Goal: Task Accomplishment & Management: Manage account settings

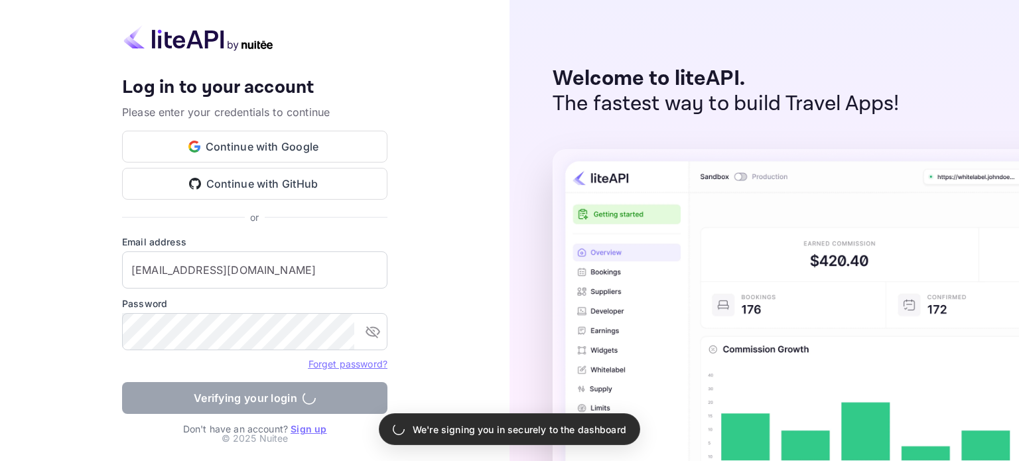
click at [261, 404] on form "Email address [EMAIL_ADDRESS][DOMAIN_NAME] ​ Password ​ Forget password? Verify…" at bounding box center [254, 328] width 265 height 187
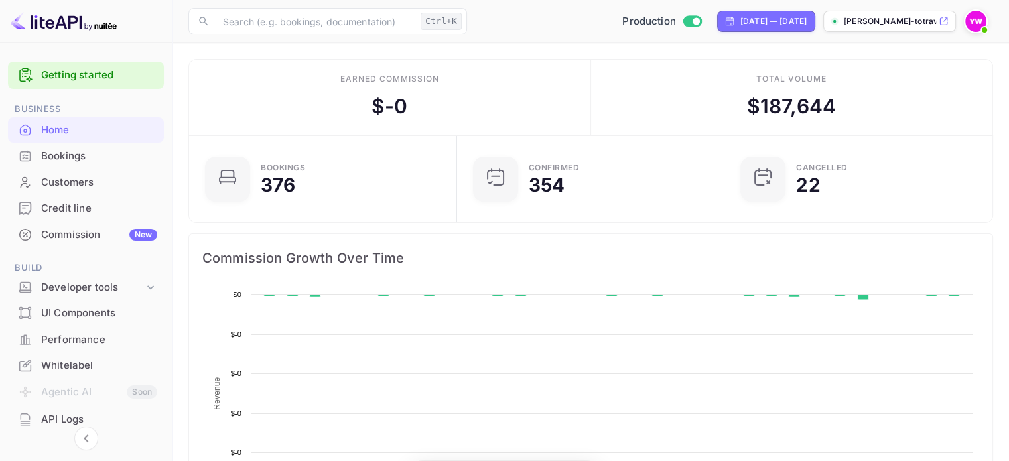
click at [72, 155] on div "Bookings" at bounding box center [99, 156] width 116 height 15
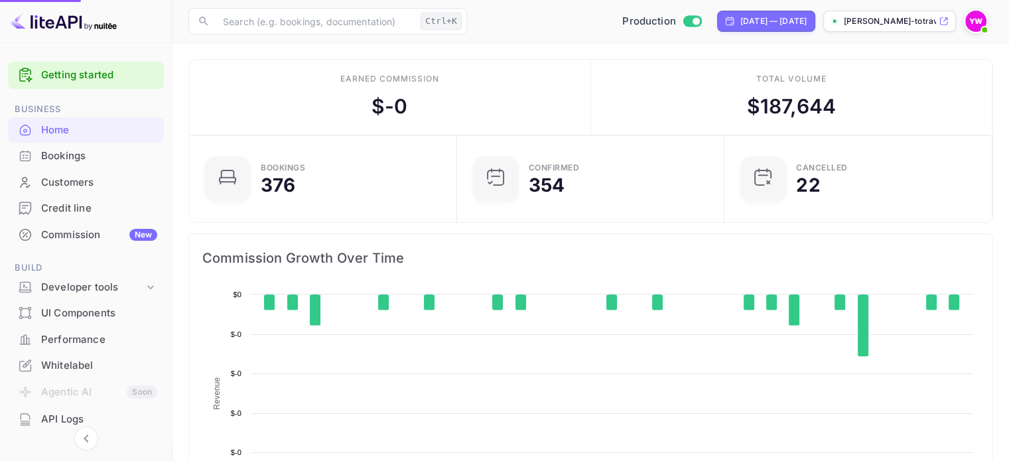
scroll to position [206, 249]
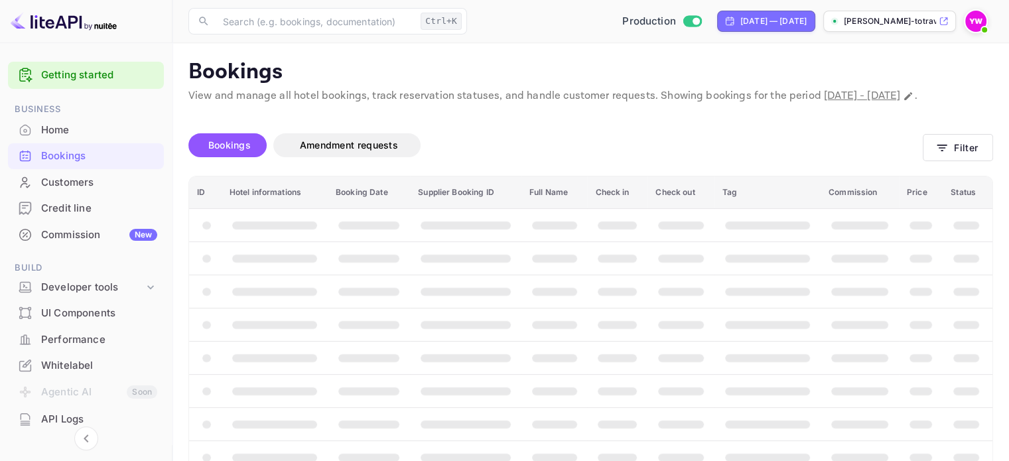
click at [971, 176] on div "Bookings Amendment requests Filter" at bounding box center [590, 148] width 805 height 56
click at [963, 161] on button "Filter" at bounding box center [958, 147] width 70 height 27
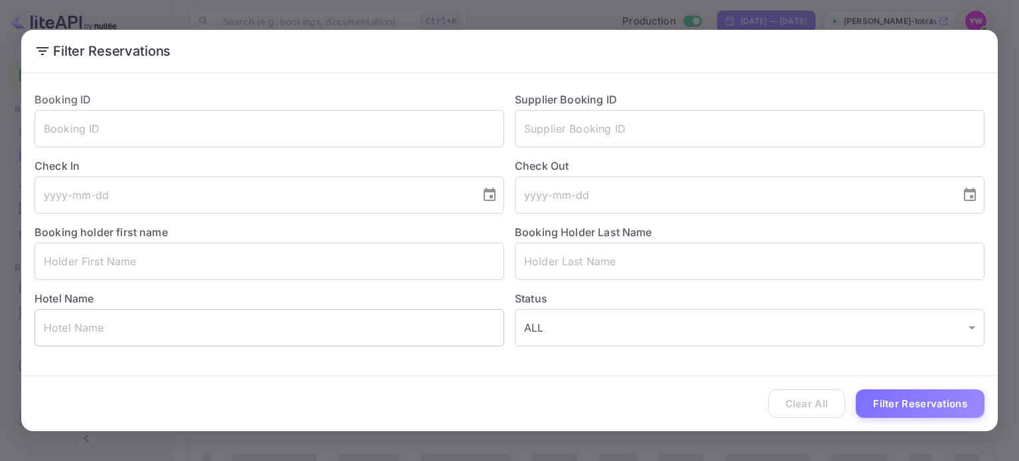
click at [166, 332] on input "text" at bounding box center [269, 327] width 470 height 37
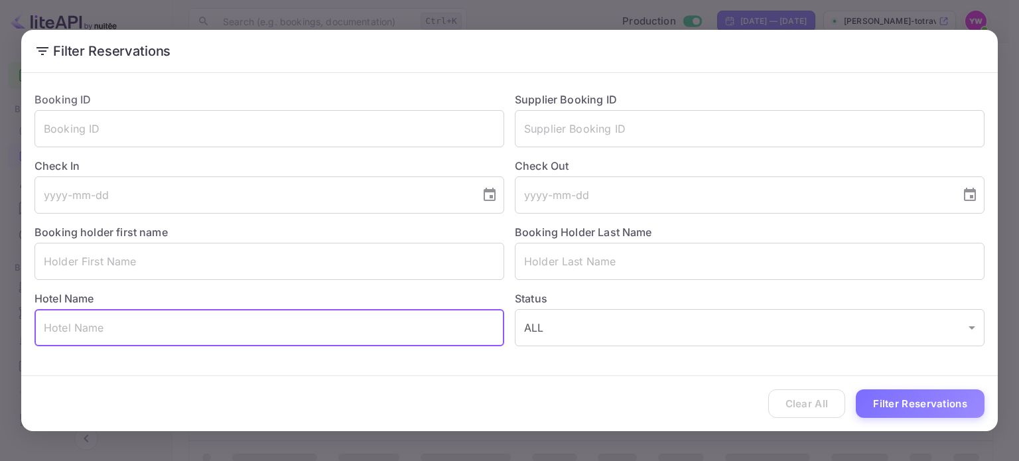
paste input "Royal Garden by Isrotel Collection"
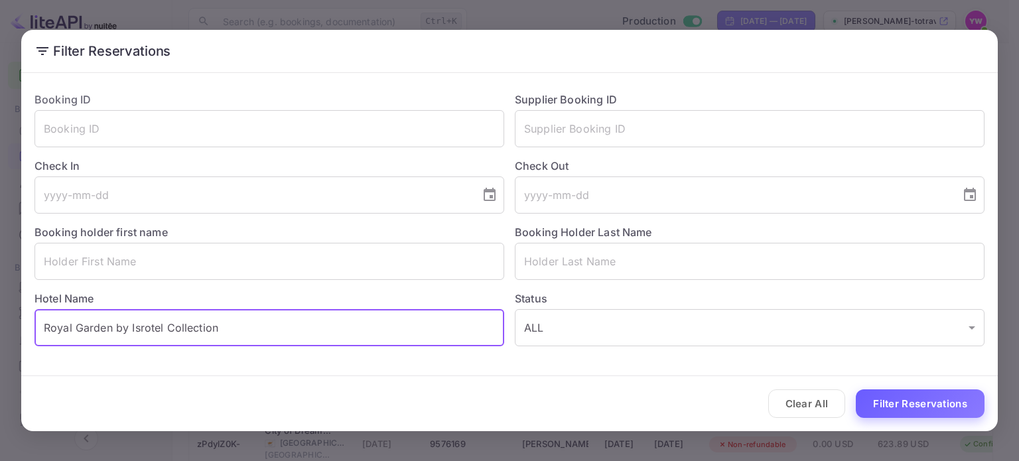
type input "Royal Garden by Isrotel Collection"
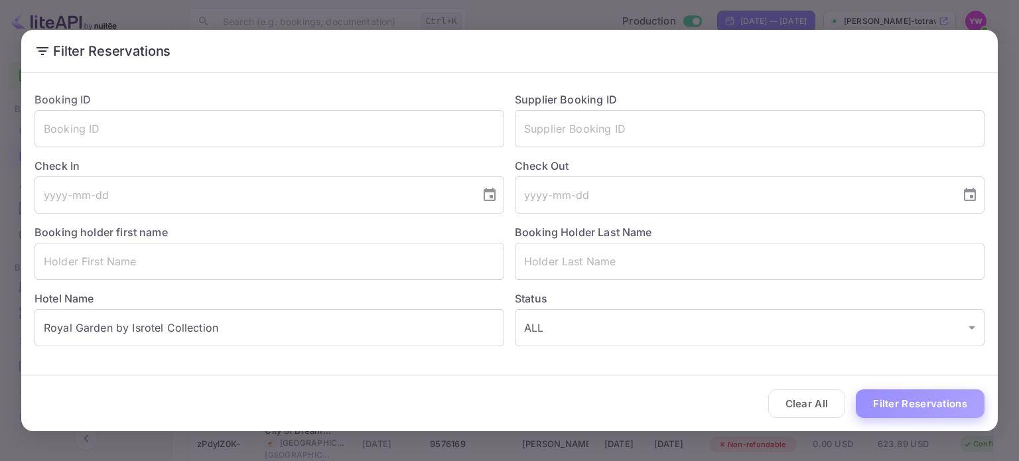
click at [926, 403] on button "Filter Reservations" at bounding box center [920, 403] width 129 height 29
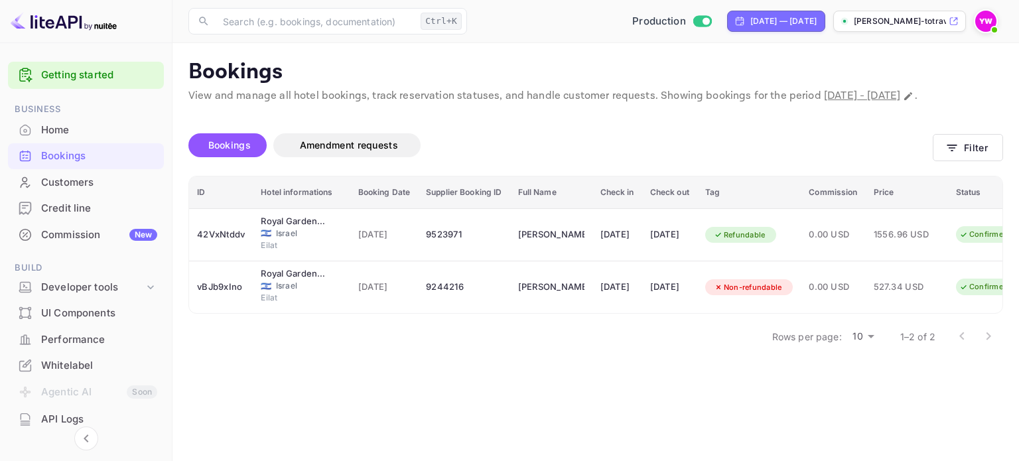
click at [114, 187] on div "Customers" at bounding box center [99, 182] width 116 height 15
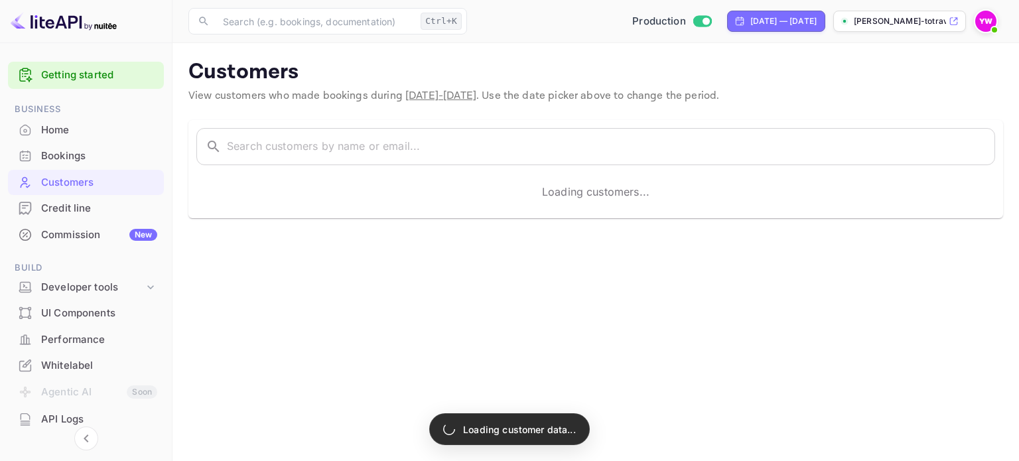
click at [88, 159] on div "Bookings" at bounding box center [99, 156] width 116 height 15
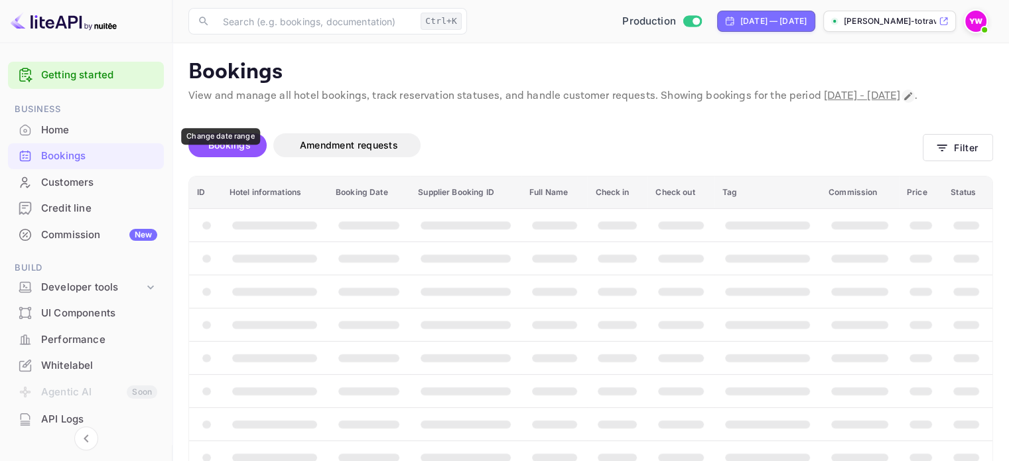
click at [903, 101] on icon "Change date range" at bounding box center [908, 96] width 11 height 11
select select "7"
select select "2025"
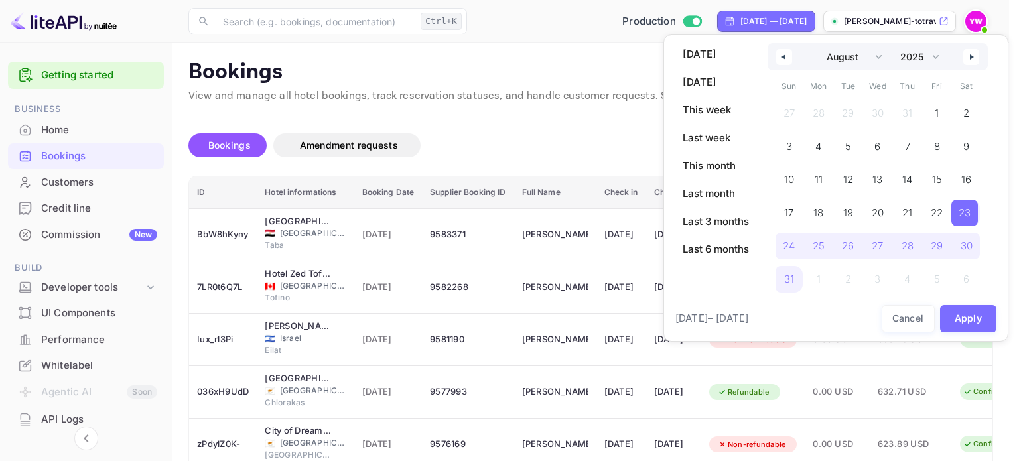
click at [511, 132] on div at bounding box center [509, 230] width 1019 height 461
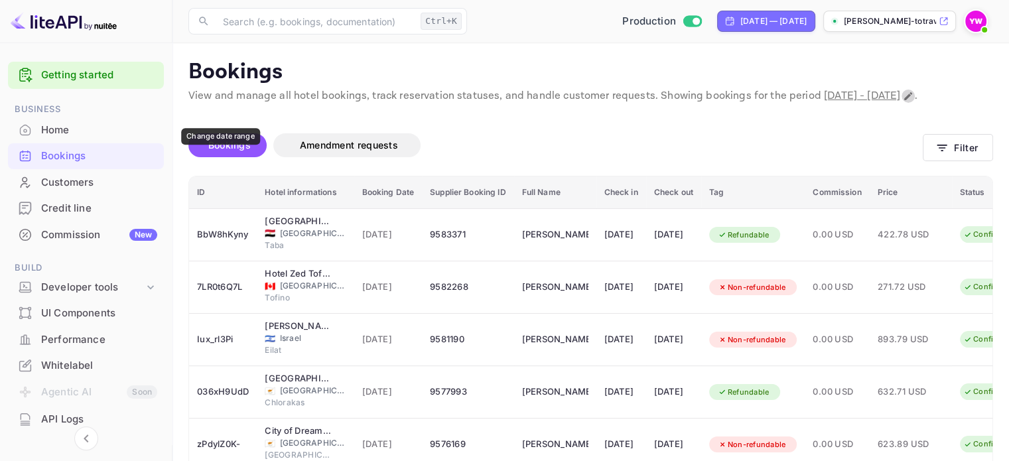
click at [904, 100] on icon "Change date range" at bounding box center [908, 96] width 8 height 8
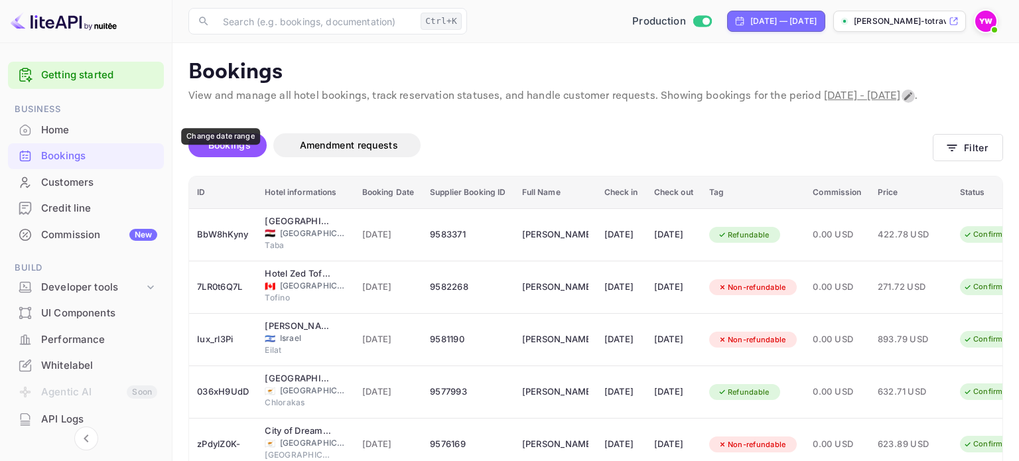
select select "7"
select select "2025"
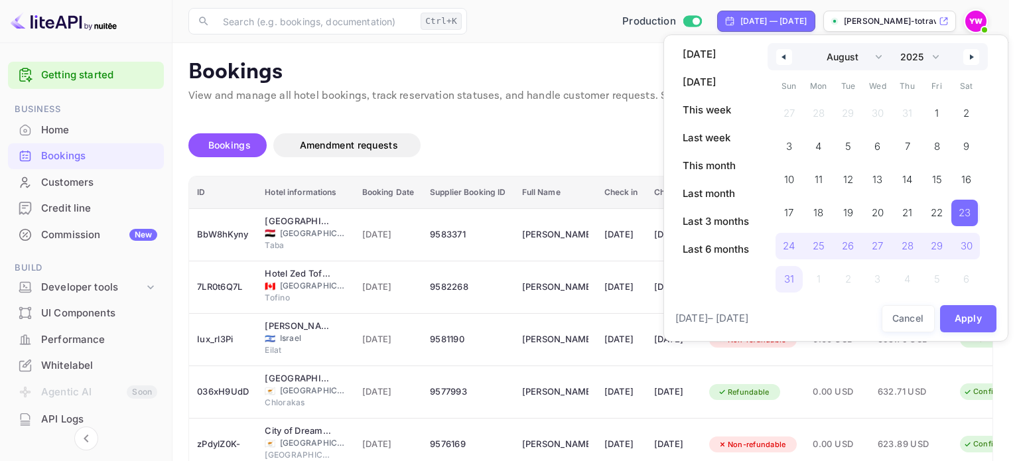
click at [966, 56] on button "button" at bounding box center [971, 57] width 16 height 16
select select "8"
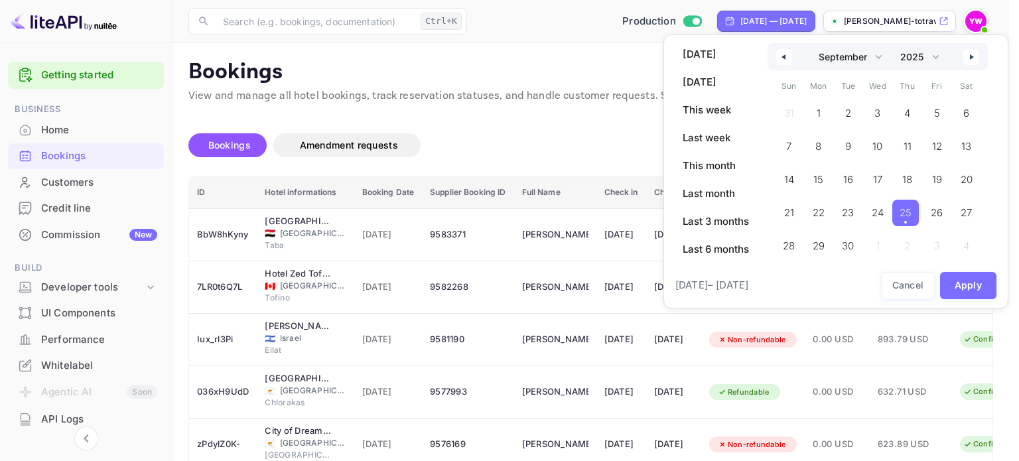
click at [908, 215] on span "25" at bounding box center [905, 213] width 12 height 24
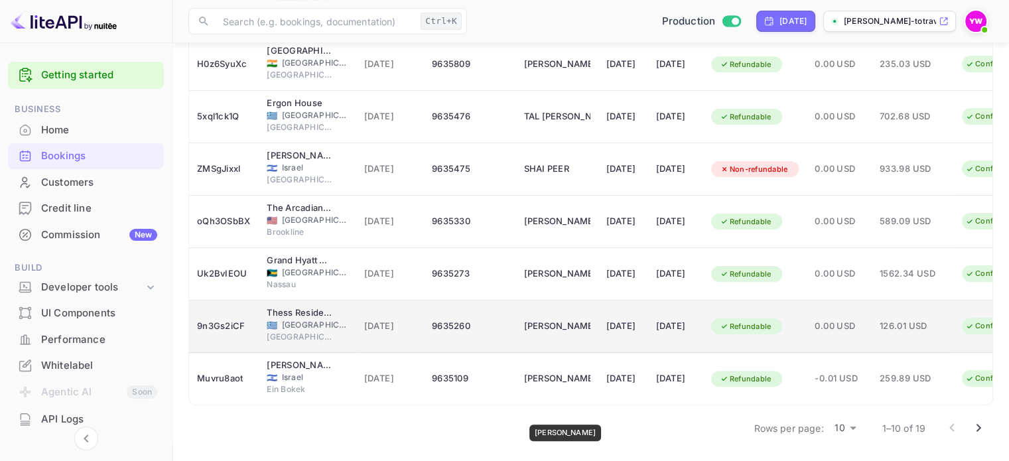
scroll to position [352, 0]
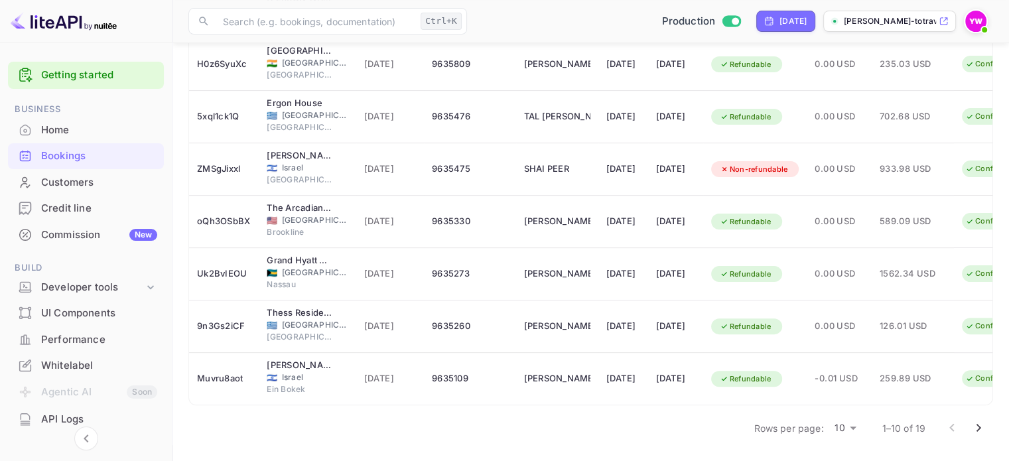
click at [974, 429] on icon "Go to next page" at bounding box center [978, 428] width 16 height 16
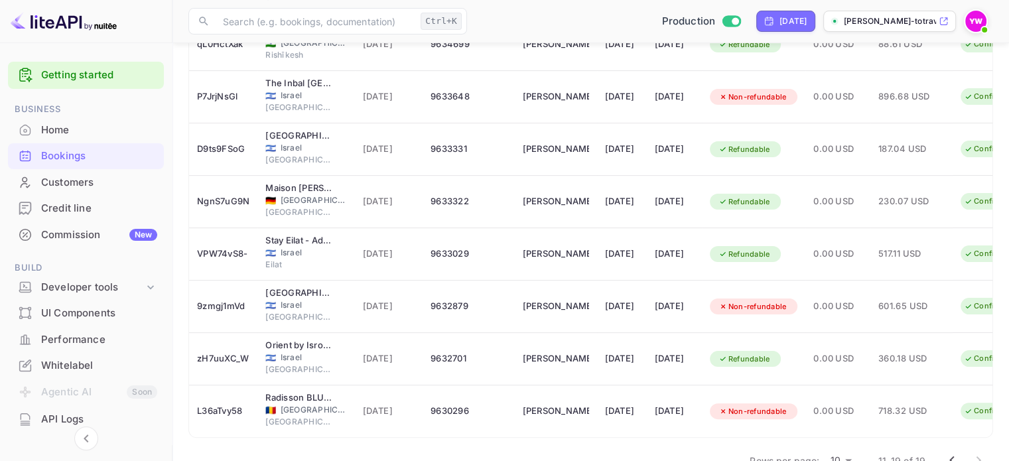
scroll to position [300, 0]
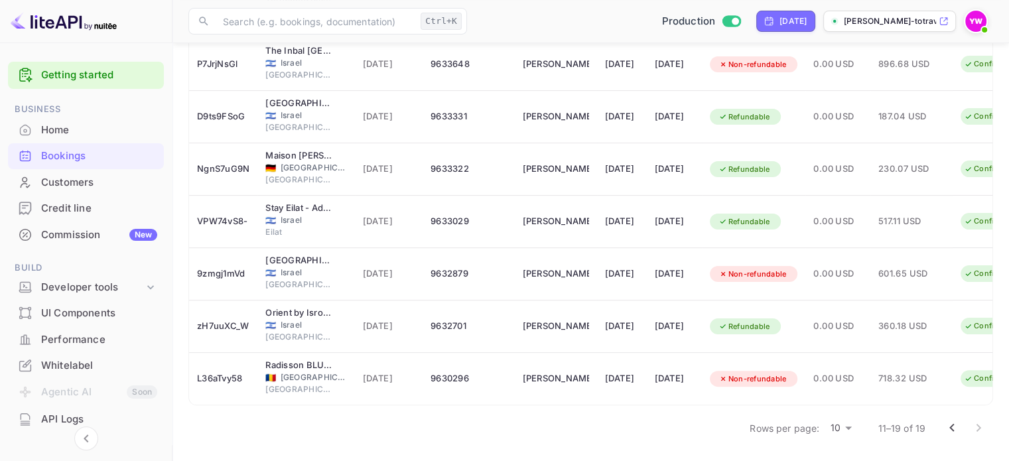
click at [953, 427] on icon "Go to previous page" at bounding box center [952, 428] width 16 height 16
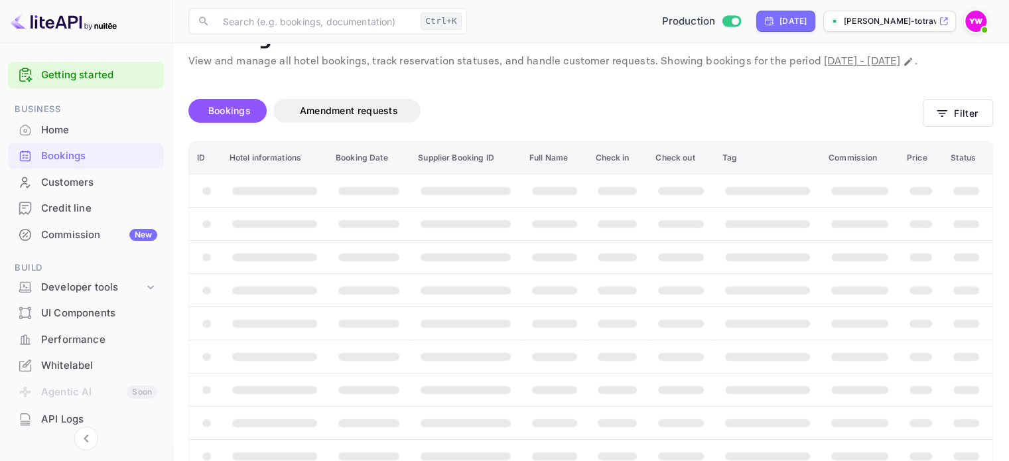
scroll to position [0, 0]
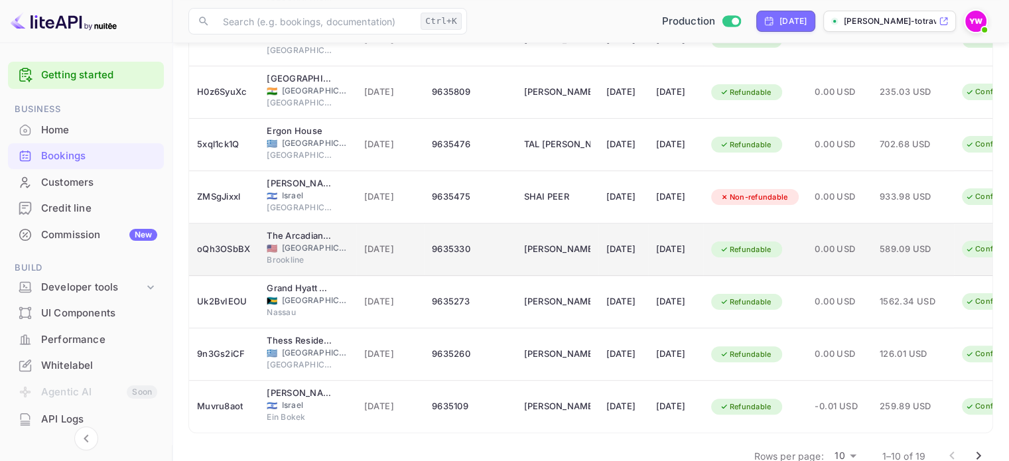
scroll to position [332, 0]
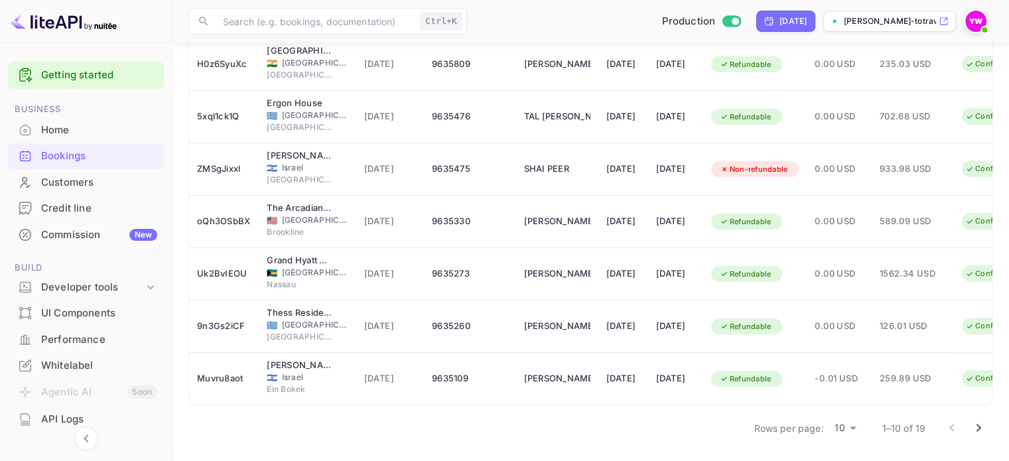
click at [978, 436] on icon "Go to next page" at bounding box center [978, 428] width 16 height 16
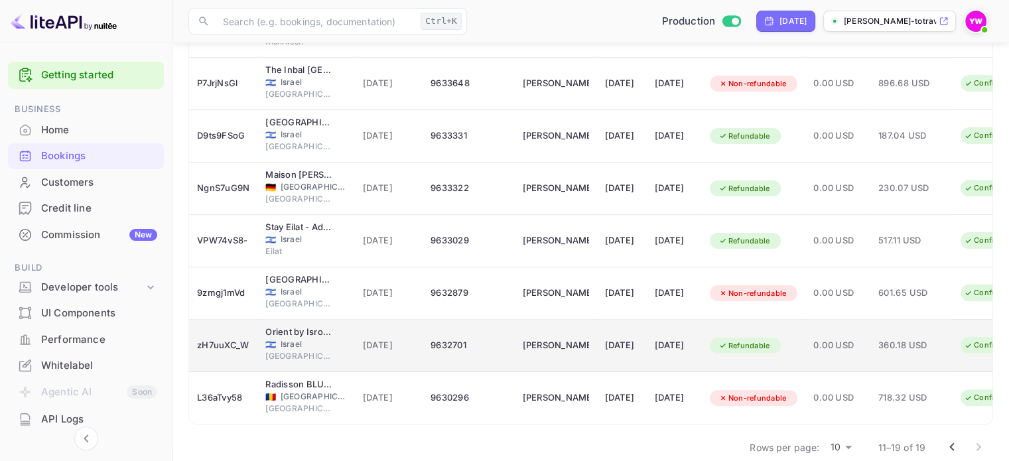
scroll to position [233, 0]
